Goal: Task Accomplishment & Management: Manage account settings

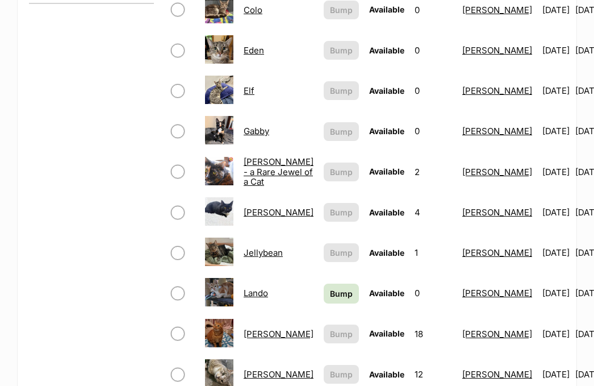
scroll to position [579, 0]
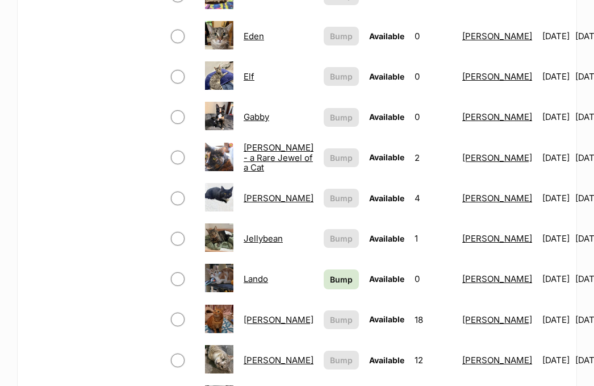
click at [330, 273] on span "Bump" at bounding box center [341, 279] width 23 height 12
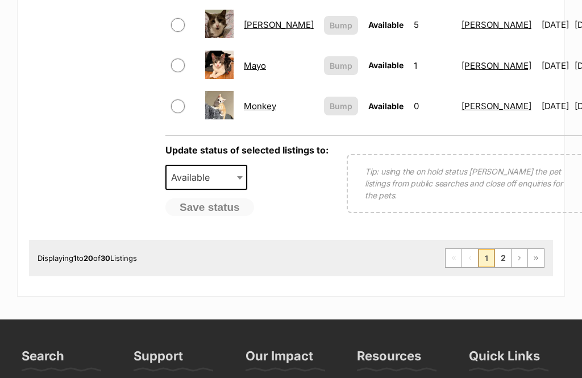
scroll to position [995, 0]
click at [503, 257] on link "2" at bounding box center [503, 258] width 16 height 18
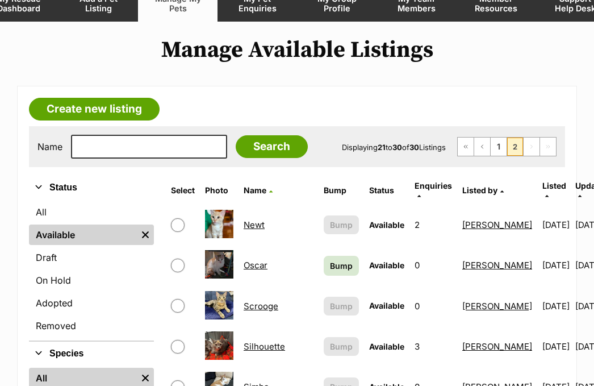
click at [330, 260] on span "Bump" at bounding box center [341, 266] width 23 height 12
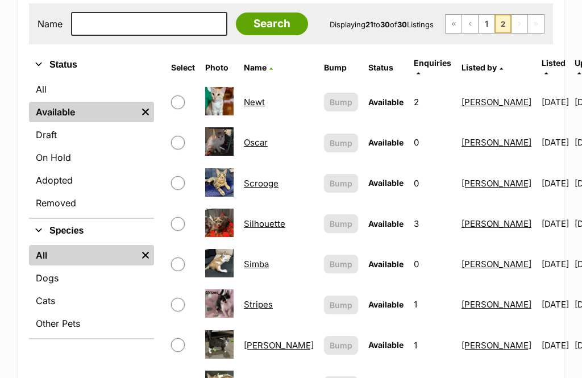
scroll to position [225, 0]
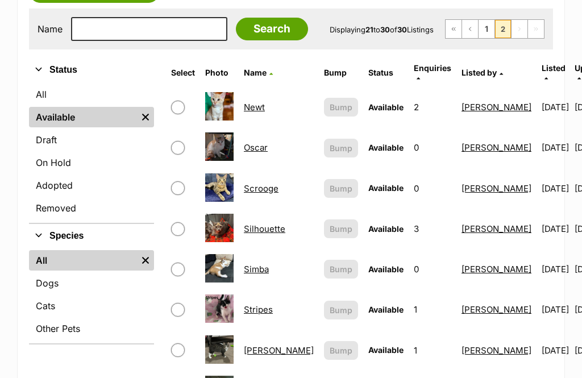
click at [49, 162] on link "On Hold" at bounding box center [91, 162] width 125 height 20
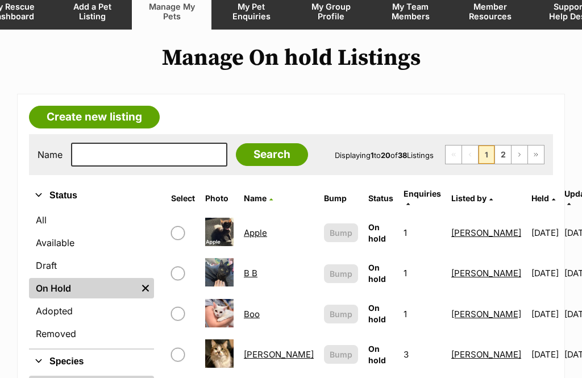
scroll to position [104, 0]
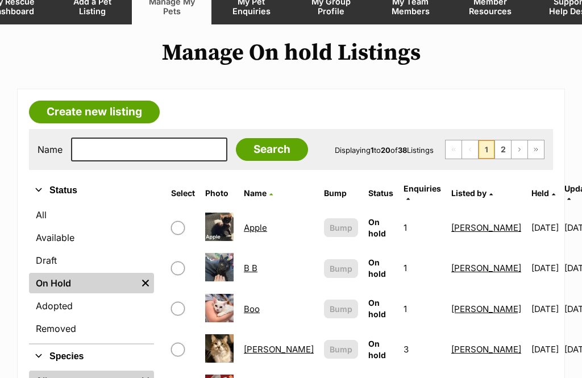
click at [180, 265] on input "checkbox" at bounding box center [178, 268] width 14 height 14
checkbox input "true"
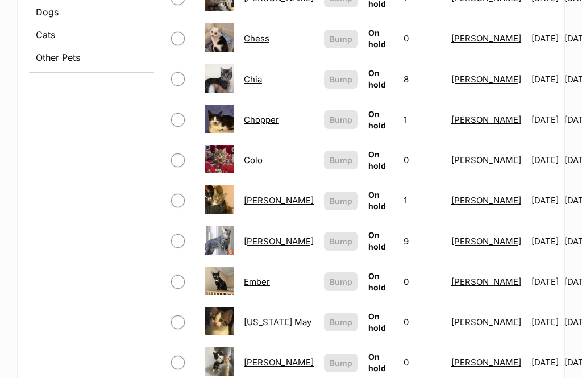
scroll to position [507, 0]
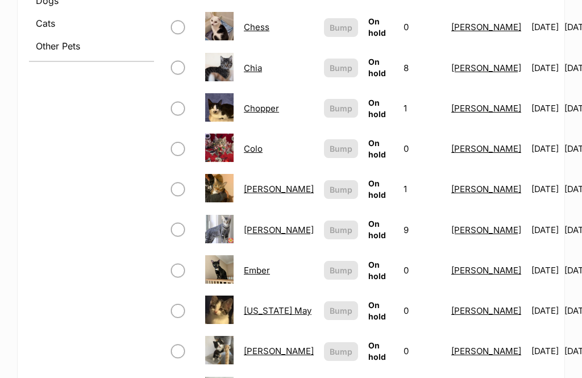
click at [191, 264] on span at bounding box center [183, 271] width 24 height 14
click at [177, 264] on input "checkbox" at bounding box center [178, 271] width 14 height 14
checkbox input "true"
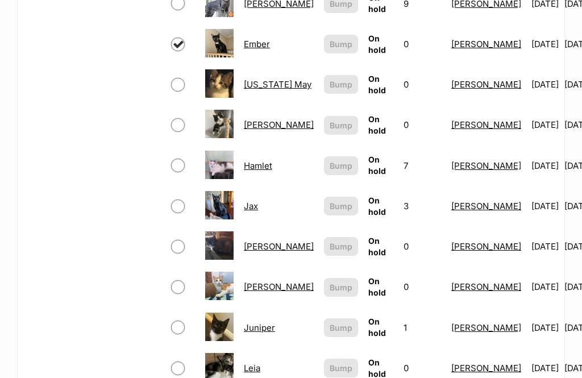
scroll to position [735, 0]
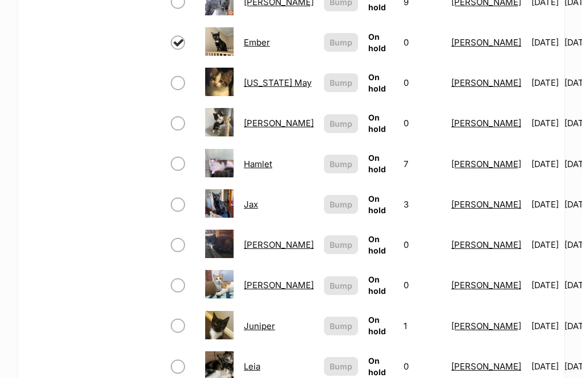
click at [181, 319] on input "checkbox" at bounding box center [178, 326] width 14 height 14
checkbox input "true"
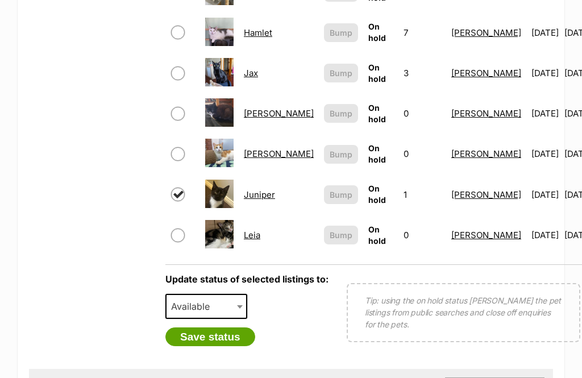
scroll to position [877, 0]
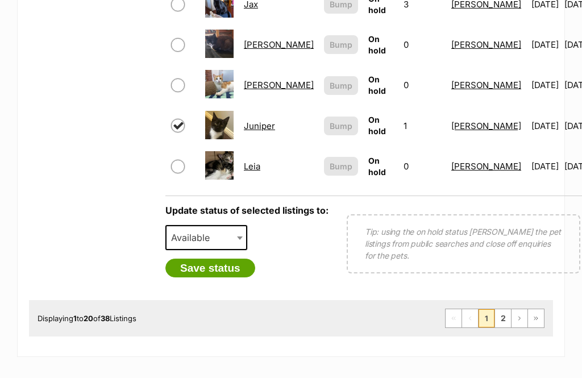
click at [183, 230] on span "Available" at bounding box center [193, 238] width 55 height 16
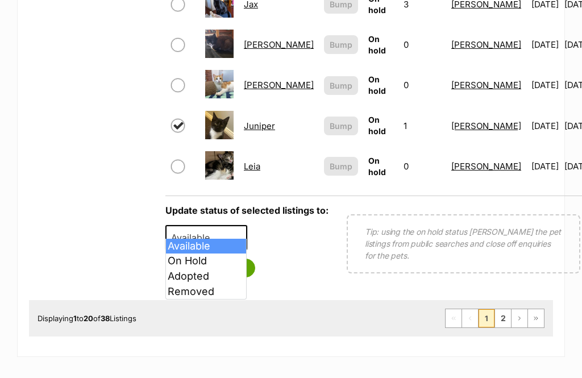
scroll to position [935, 0]
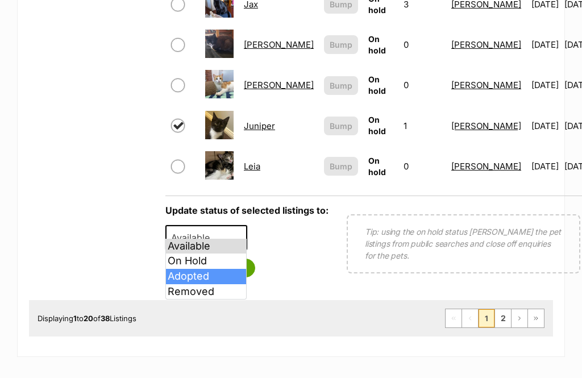
select select "rehomed"
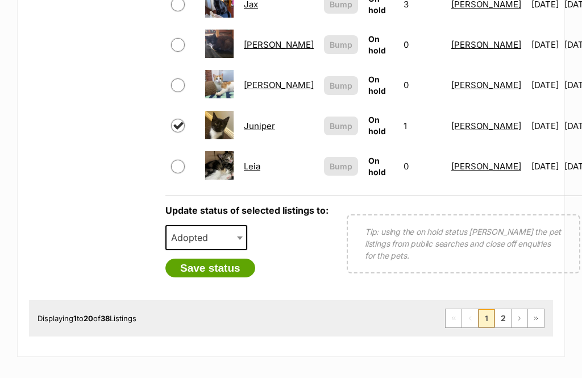
click at [202, 260] on button "Save status" at bounding box center [210, 267] width 90 height 19
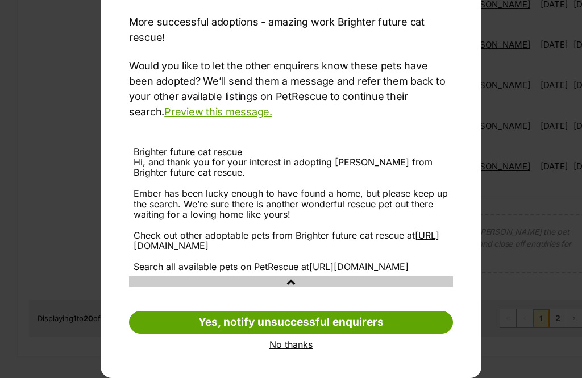
scroll to position [117, 0]
click at [281, 348] on link "No thanks" at bounding box center [291, 344] width 324 height 10
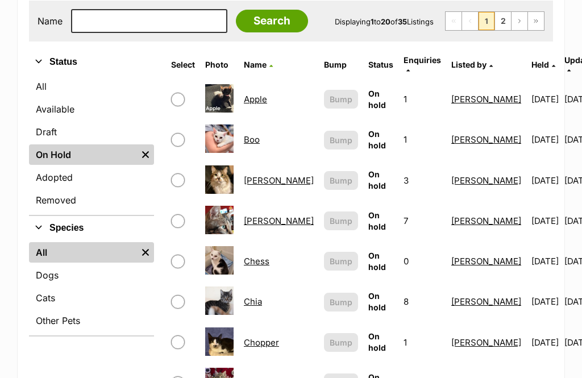
scroll to position [226, 0]
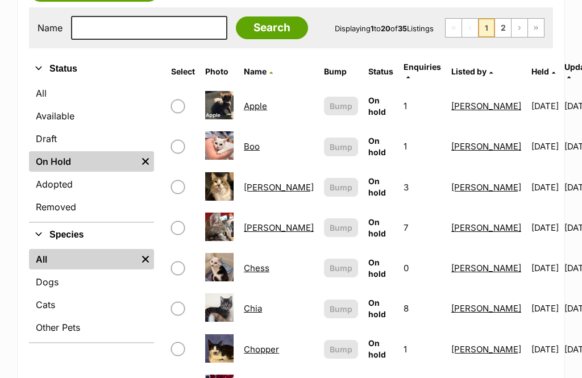
click at [44, 161] on link "On Hold" at bounding box center [83, 161] width 108 height 20
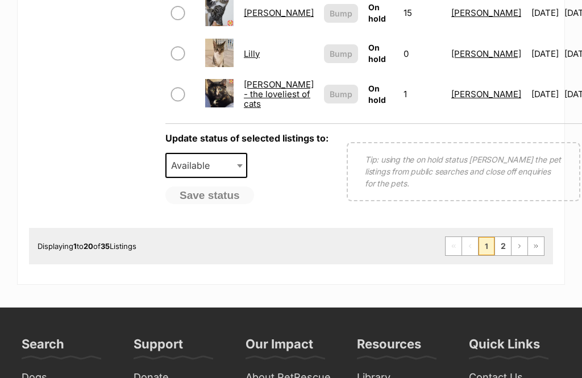
scroll to position [1084, 0]
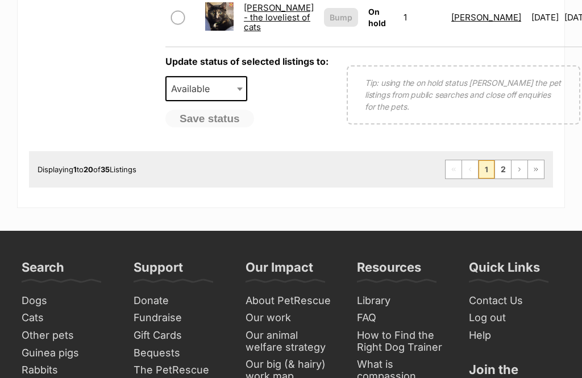
click at [501, 178] on link "2" at bounding box center [503, 169] width 16 height 18
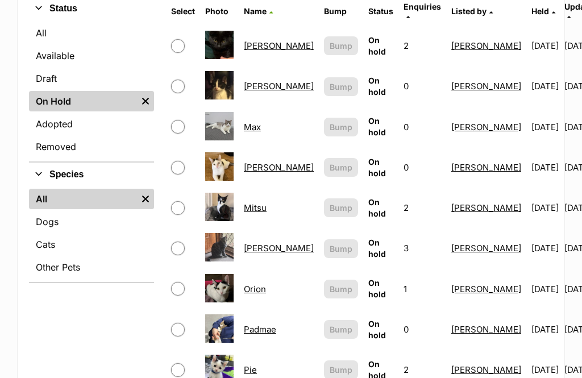
scroll to position [293, 0]
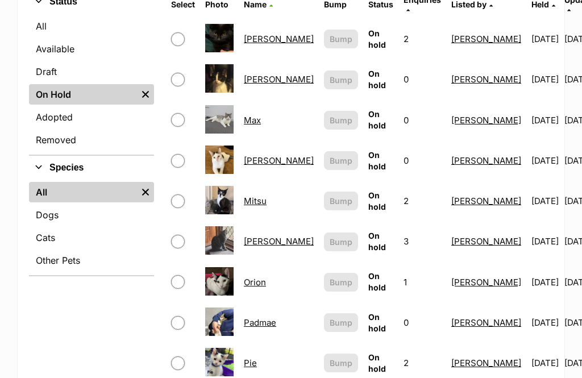
click at [179, 113] on input "checkbox" at bounding box center [178, 120] width 14 height 14
checkbox input "true"
click at [184, 154] on input "checkbox" at bounding box center [178, 161] width 14 height 14
checkbox input "true"
click at [176, 198] on input "checkbox" at bounding box center [178, 201] width 14 height 14
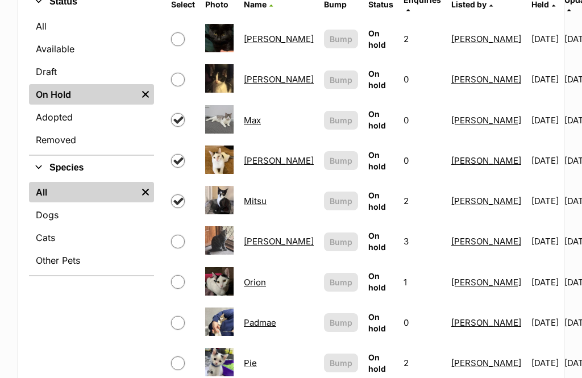
checkbox input "true"
click at [175, 238] on input "checkbox" at bounding box center [178, 242] width 14 height 14
checkbox input "true"
click at [182, 278] on input "checkbox" at bounding box center [178, 282] width 14 height 14
checkbox input "true"
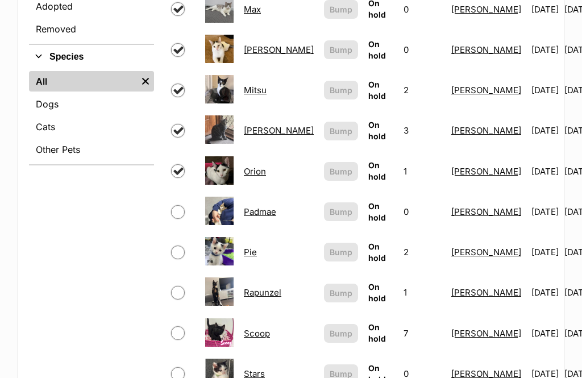
click at [179, 206] on input "checkbox" at bounding box center [178, 213] width 14 height 14
checkbox input "true"
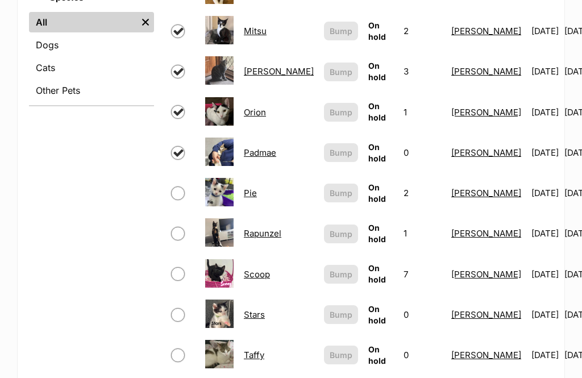
scroll to position [495, 0]
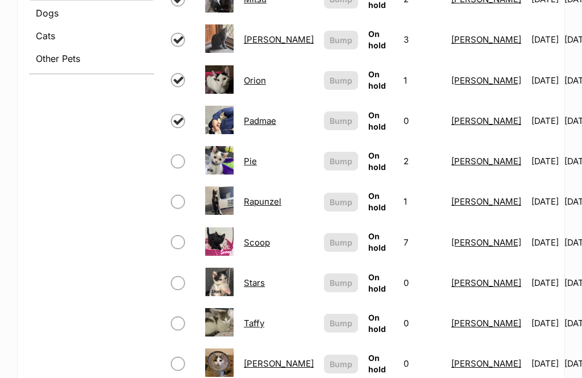
click at [180, 195] on input "checkbox" at bounding box center [178, 202] width 14 height 14
checkbox input "true"
click at [179, 239] on input "checkbox" at bounding box center [178, 242] width 14 height 14
checkbox input "true"
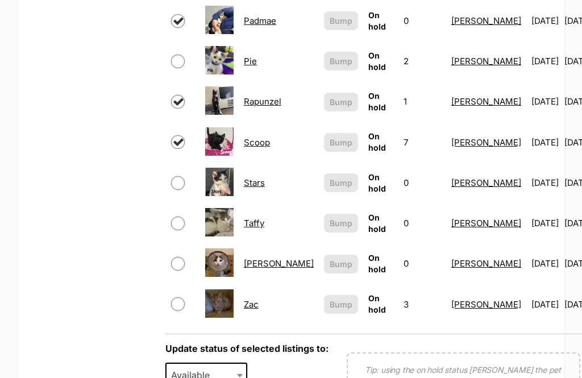
scroll to position [604, 0]
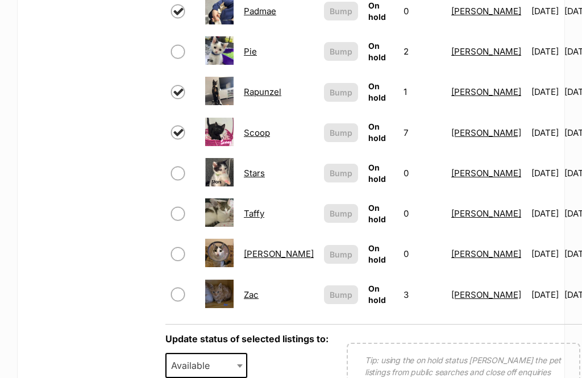
click at [181, 207] on input "checkbox" at bounding box center [178, 214] width 14 height 14
checkbox input "true"
click at [178, 290] on input "checkbox" at bounding box center [178, 294] width 14 height 14
checkbox input "true"
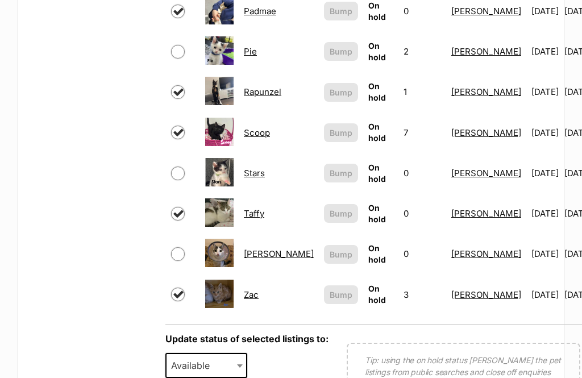
click at [189, 357] on span "Available" at bounding box center [193, 365] width 55 height 16
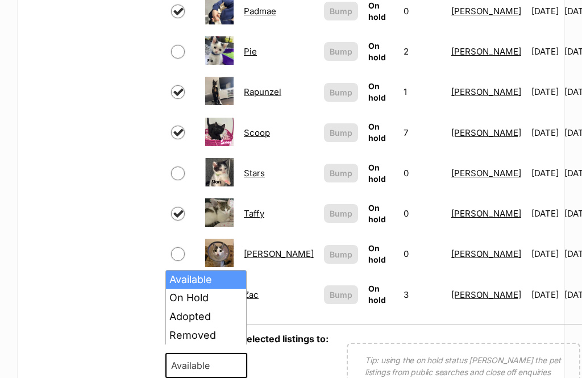
select select "rehomed"
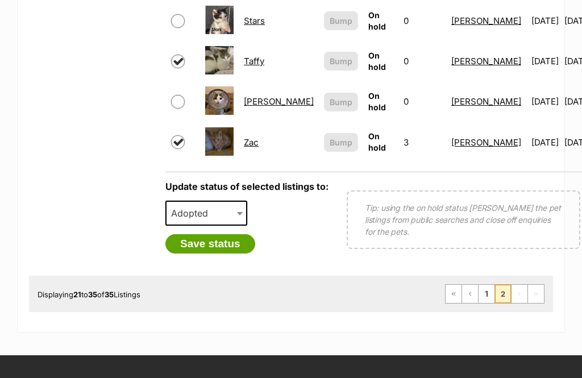
scroll to position [766, 0]
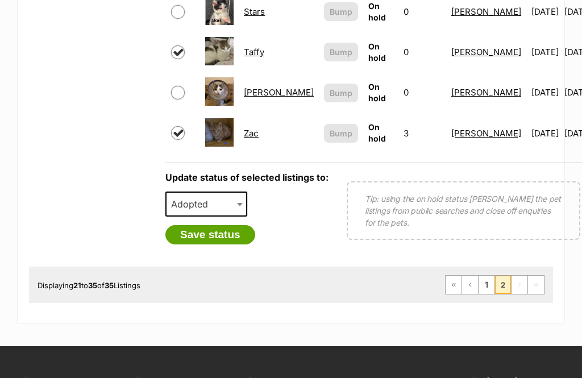
click at [193, 228] on button "Save status" at bounding box center [210, 234] width 90 height 19
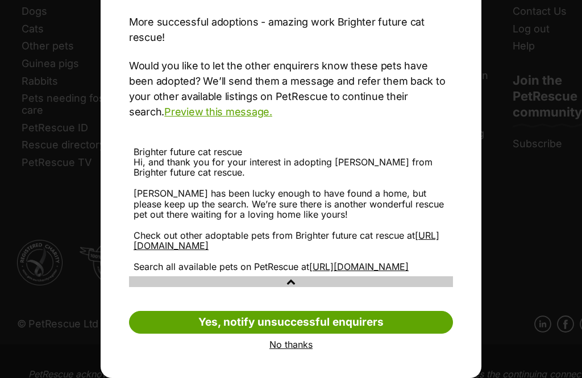
scroll to position [117, 0]
click at [310, 349] on link "No thanks" at bounding box center [291, 344] width 324 height 10
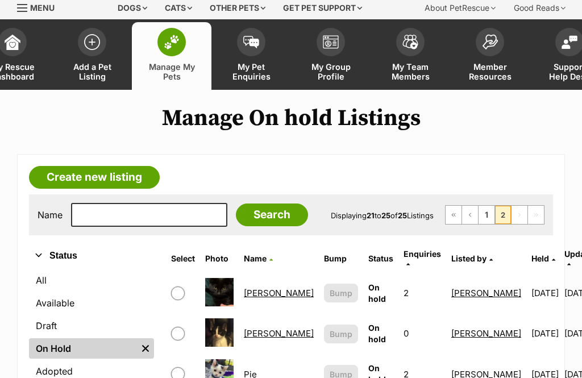
scroll to position [0, 0]
